Goal: Find specific page/section: Find specific page/section

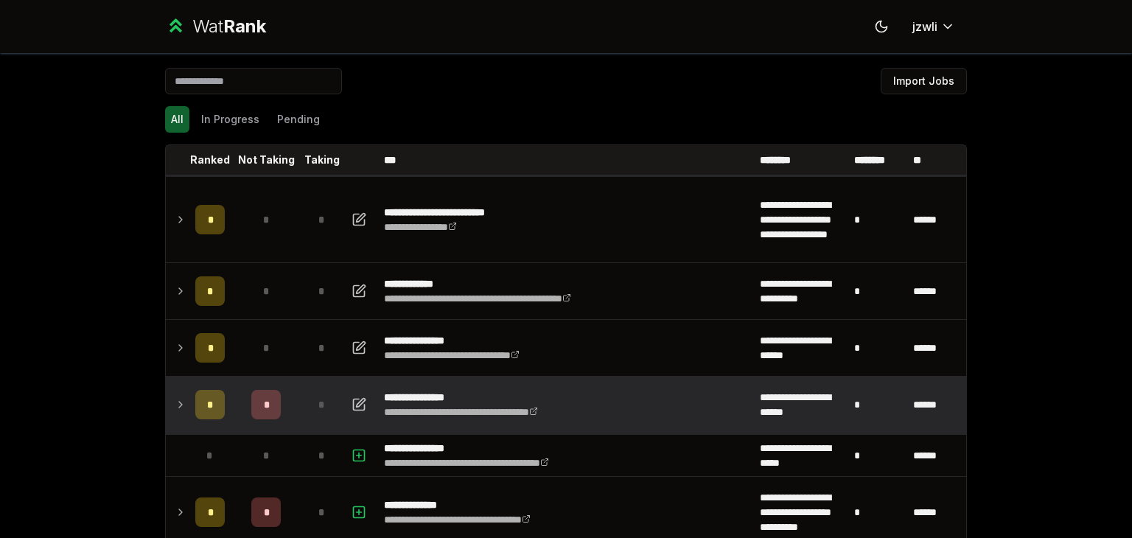
click at [175, 400] on icon at bounding box center [181, 405] width 12 height 18
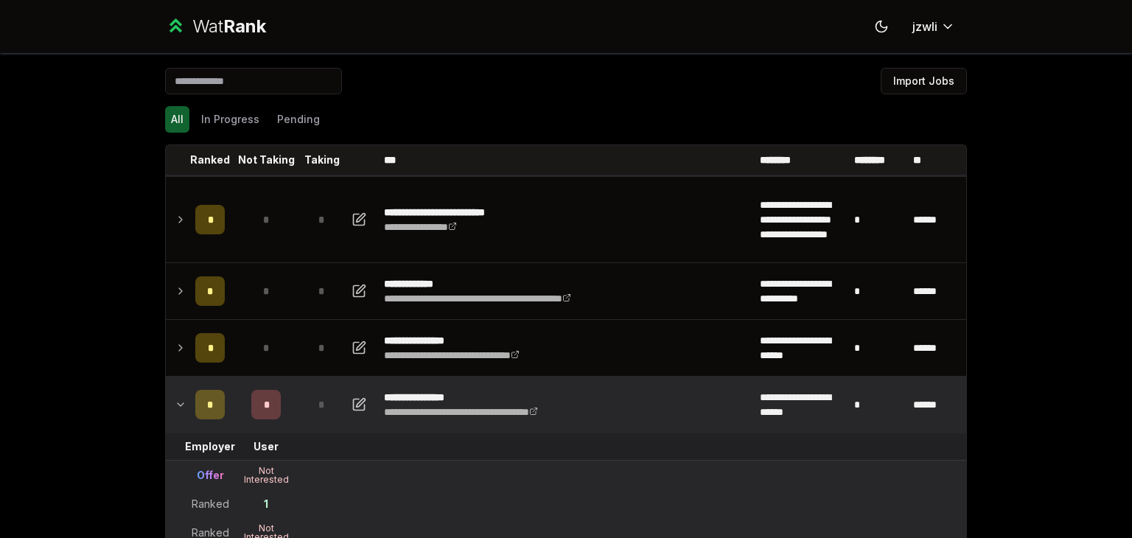
click at [177, 402] on icon at bounding box center [181, 405] width 12 height 18
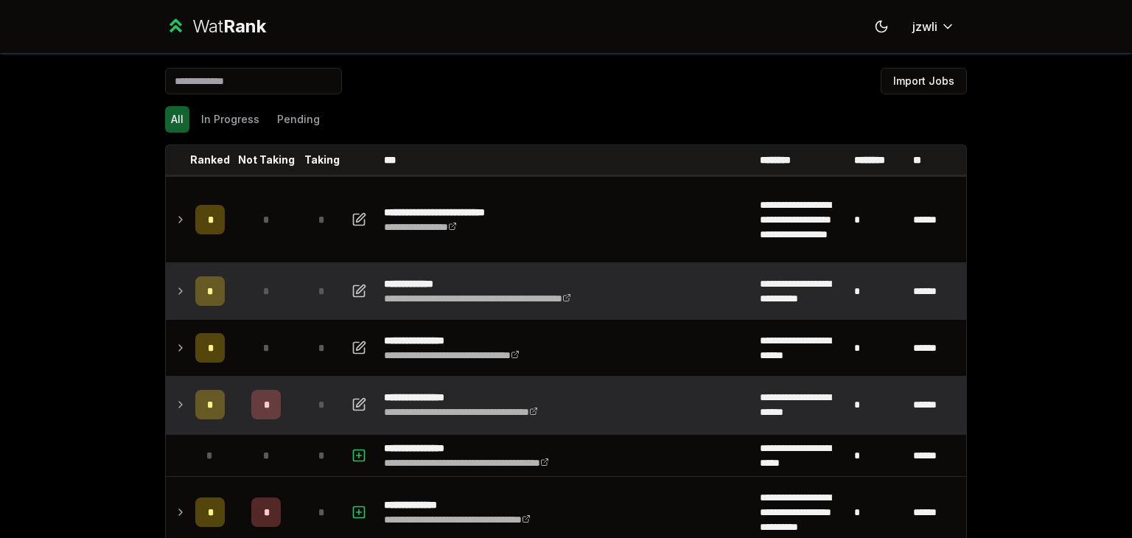
click at [198, 271] on td "*" at bounding box center [209, 291] width 41 height 56
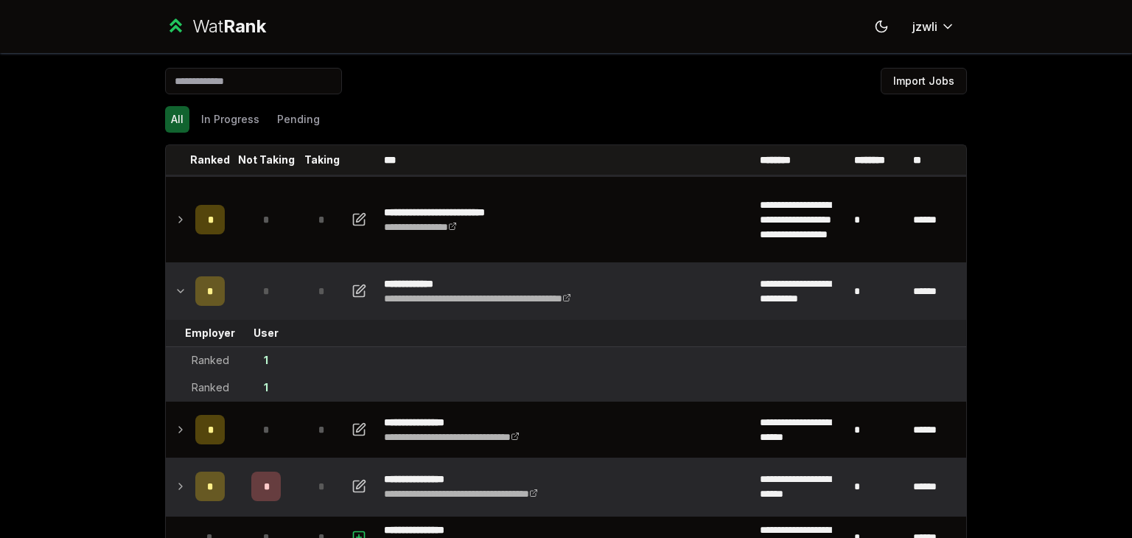
click at [198, 271] on td "*" at bounding box center [209, 291] width 41 height 56
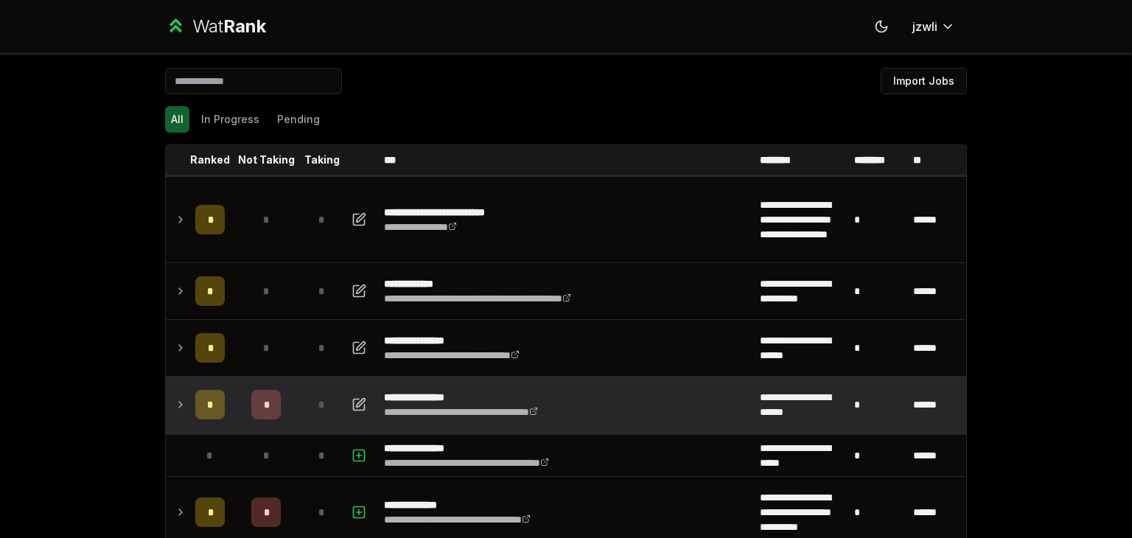
click at [182, 407] on td at bounding box center [178, 405] width 24 height 56
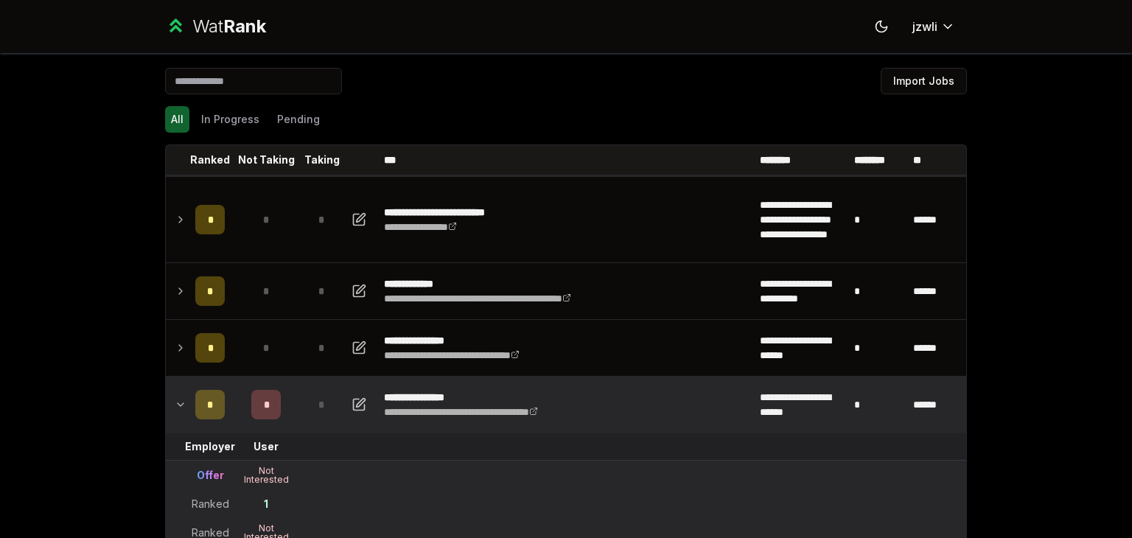
click at [182, 407] on td at bounding box center [178, 405] width 24 height 56
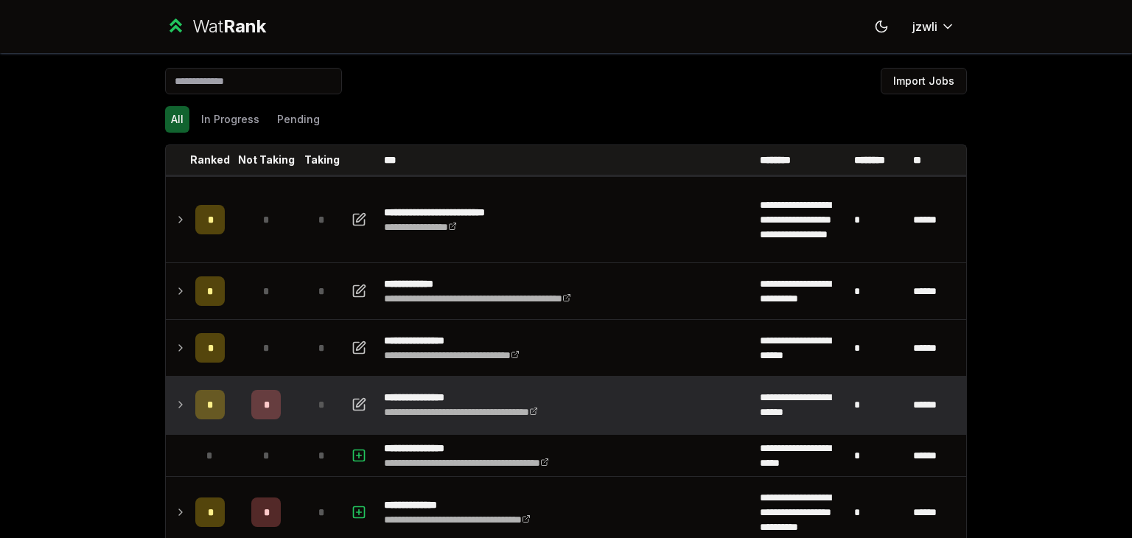
click at [182, 407] on td at bounding box center [178, 405] width 24 height 56
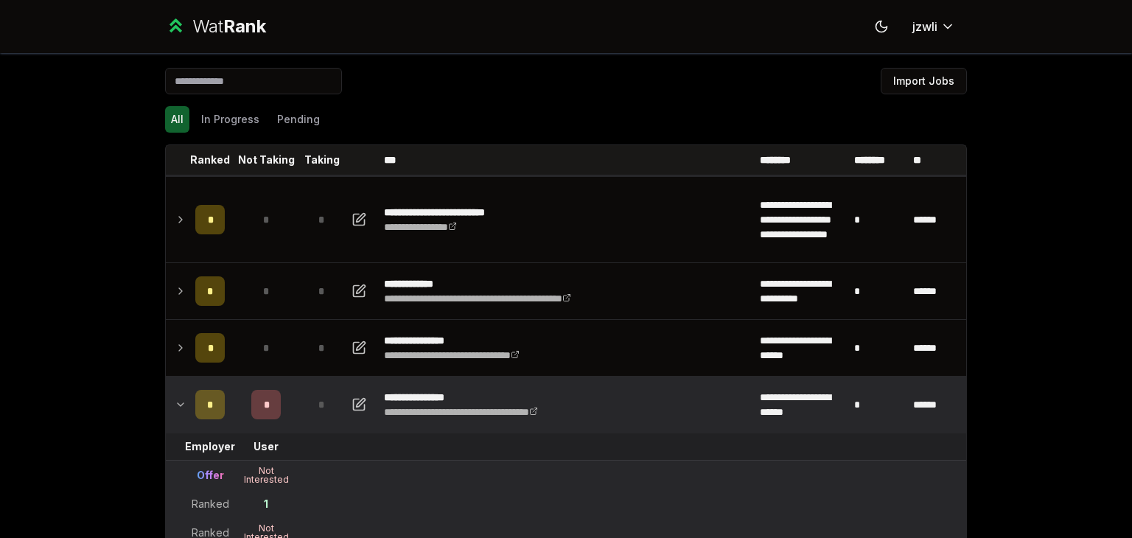
click at [182, 407] on td at bounding box center [178, 405] width 24 height 56
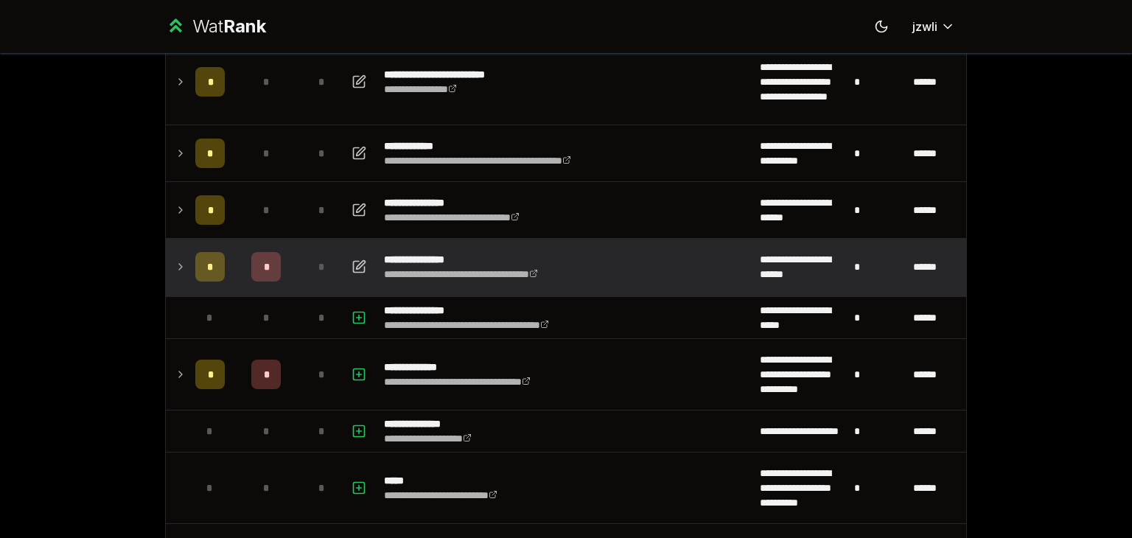
scroll to position [139, 0]
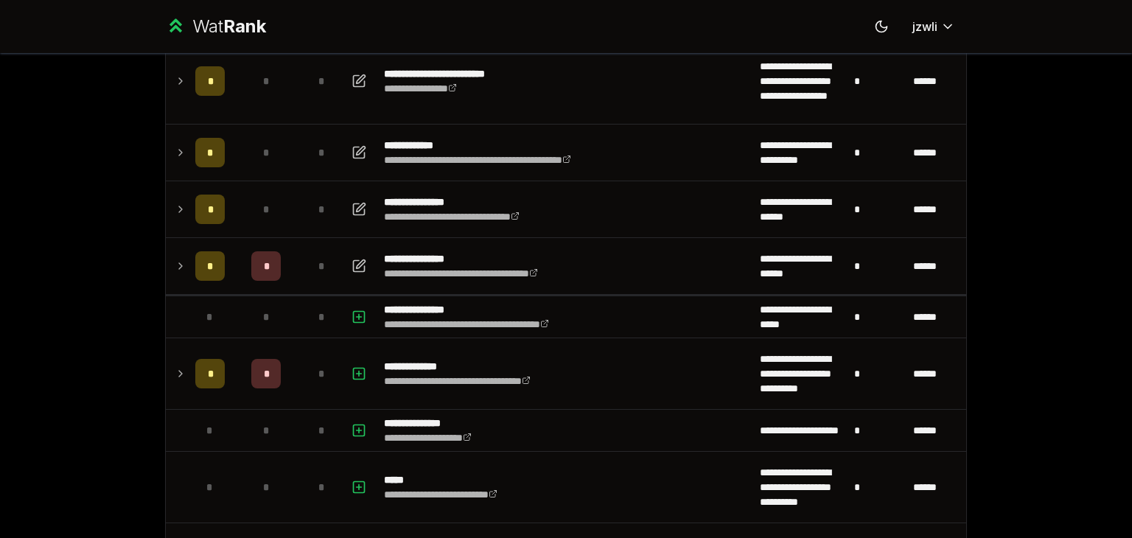
click at [175, 264] on icon at bounding box center [181, 266] width 12 height 18
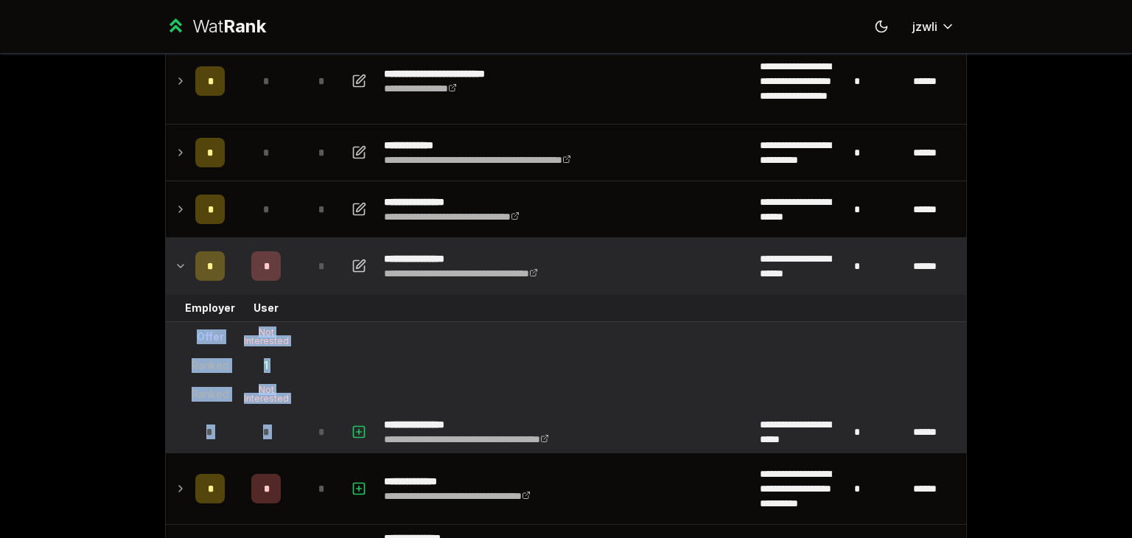
drag, startPoint x: 186, startPoint y: 335, endPoint x: 310, endPoint y: 433, distance: 157.5
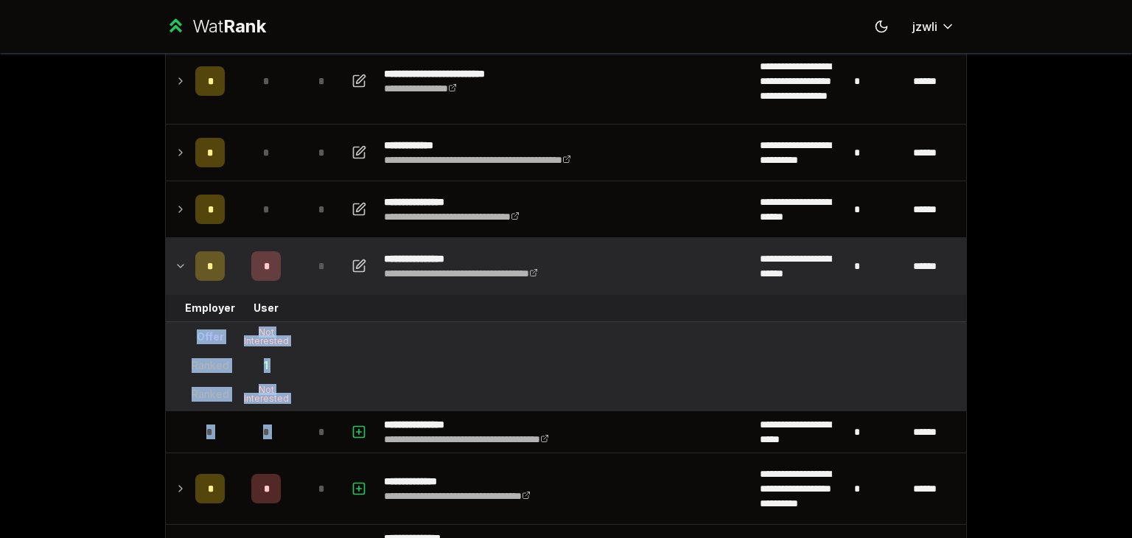
click at [315, 387] on tr "Ranked Not Interested" at bounding box center [566, 395] width 801 height 30
click at [448, 258] on p "**********" at bounding box center [486, 258] width 205 height 15
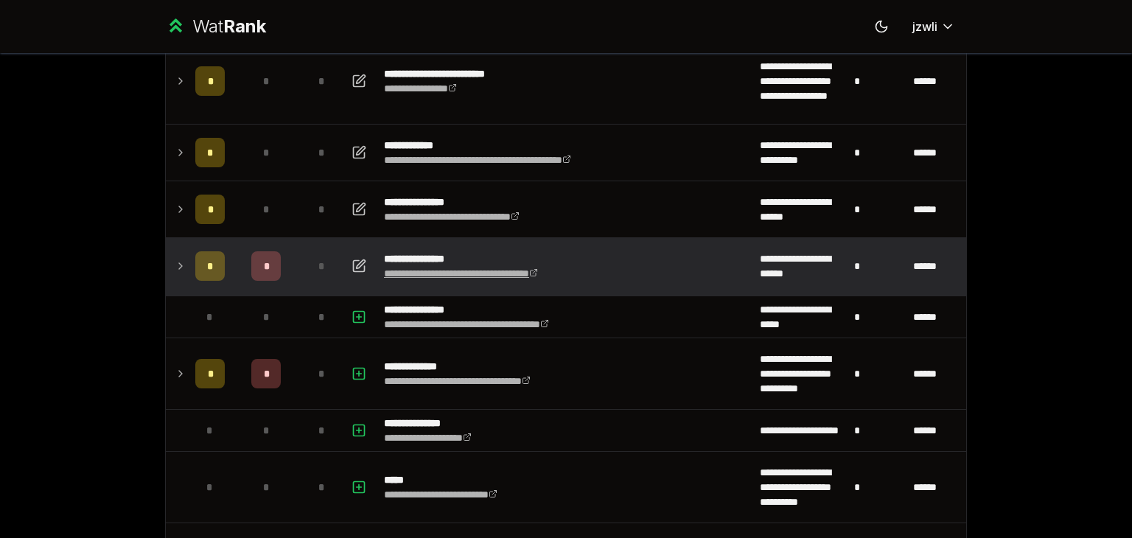
click at [454, 269] on link "**********" at bounding box center [461, 273] width 154 height 10
